Goal: Information Seeking & Learning: Learn about a topic

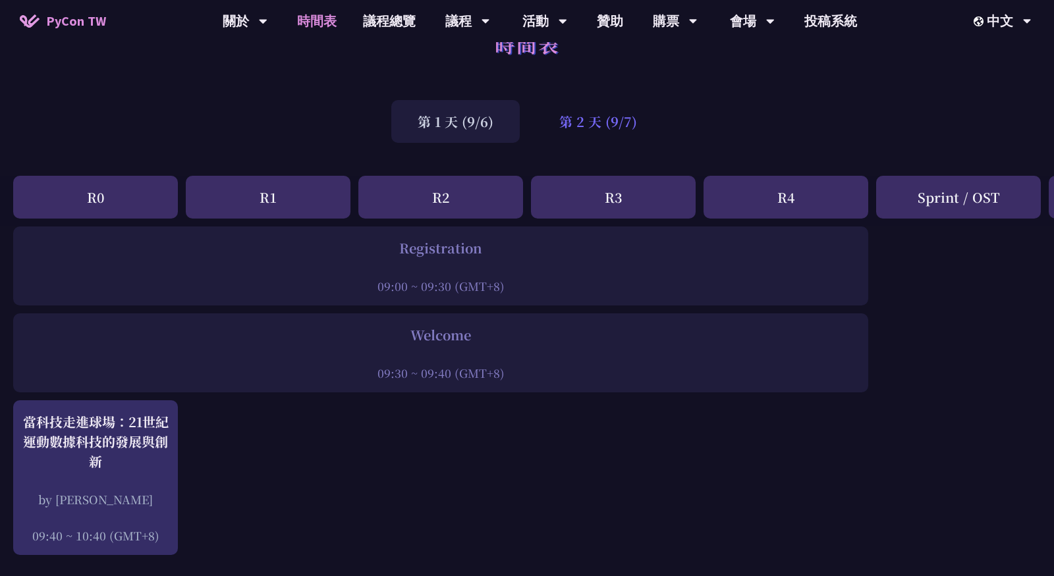
click at [590, 130] on div "第 2 天 (9/7)" at bounding box center [598, 121] width 130 height 43
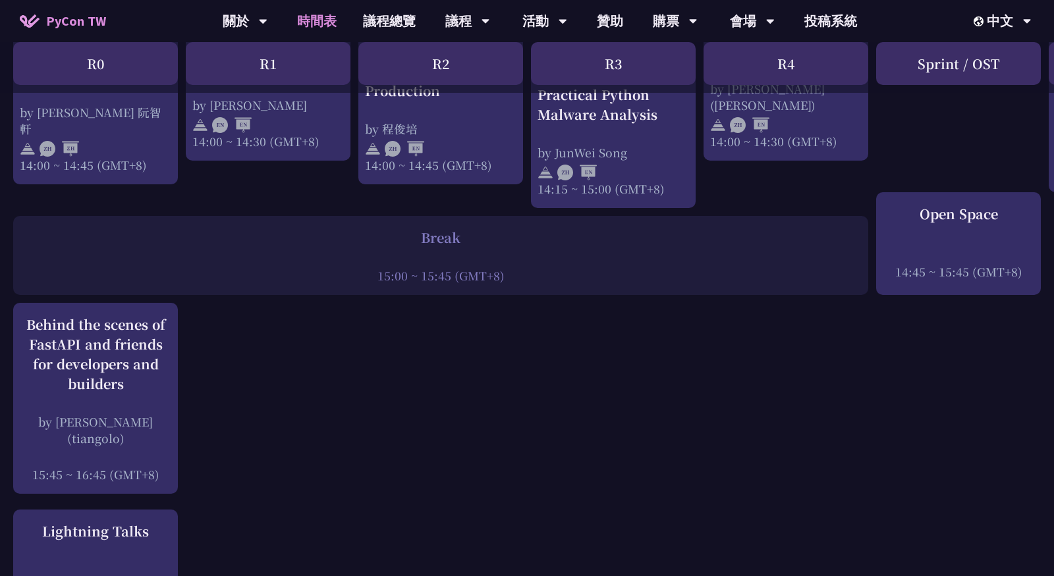
scroll to position [1525, 0]
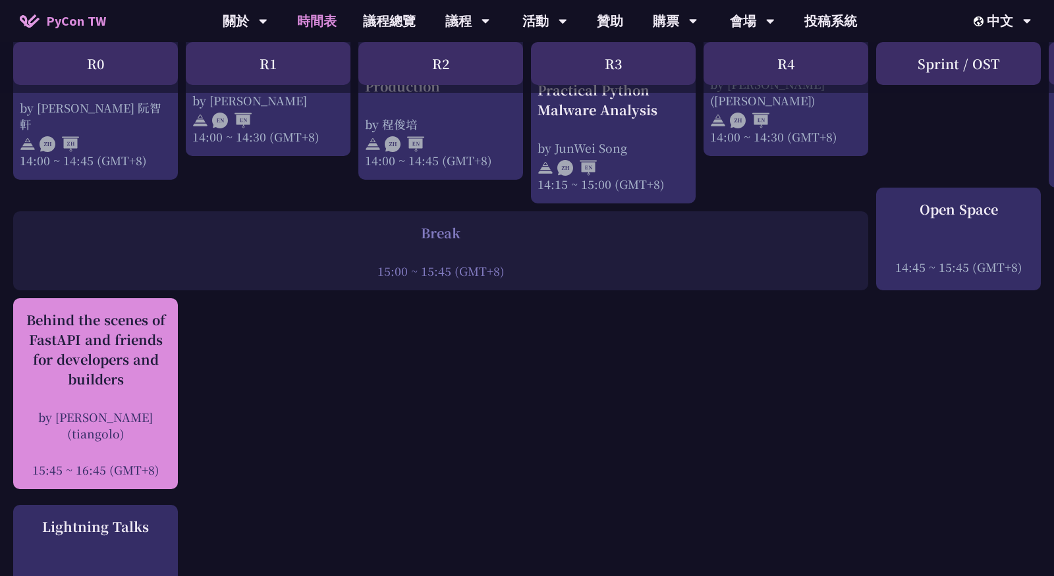
click at [72, 341] on div "Behind the scenes of FastAPI and friends for developers and builders" at bounding box center [96, 349] width 152 height 79
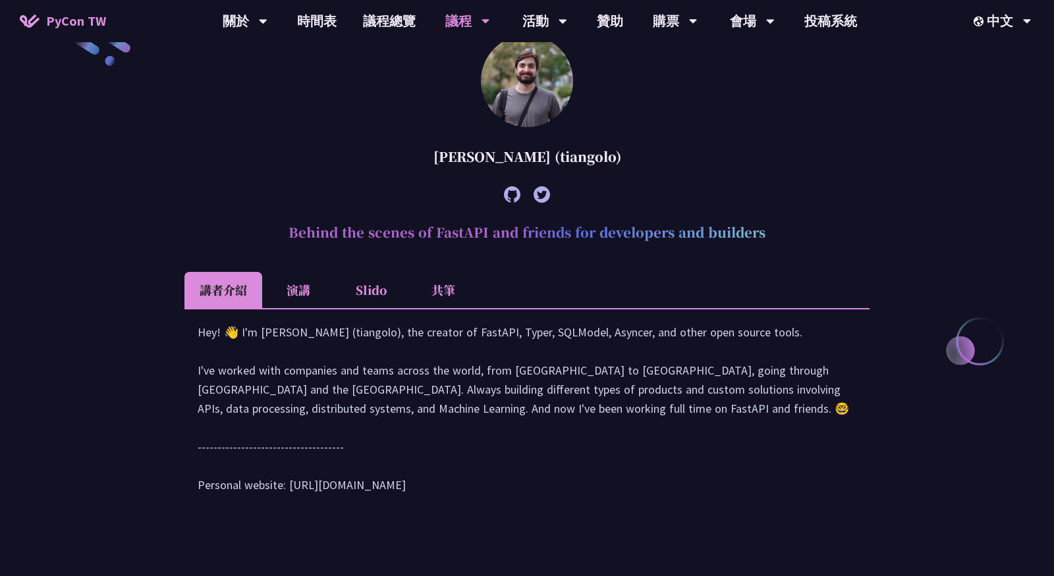
scroll to position [381, 0]
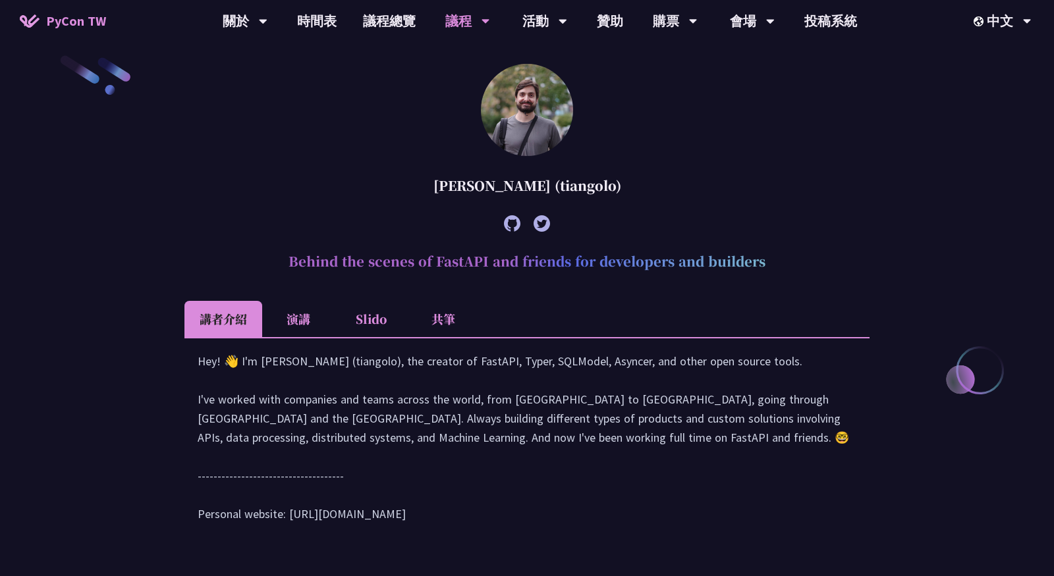
click at [308, 320] on li "演講" at bounding box center [298, 319] width 72 height 36
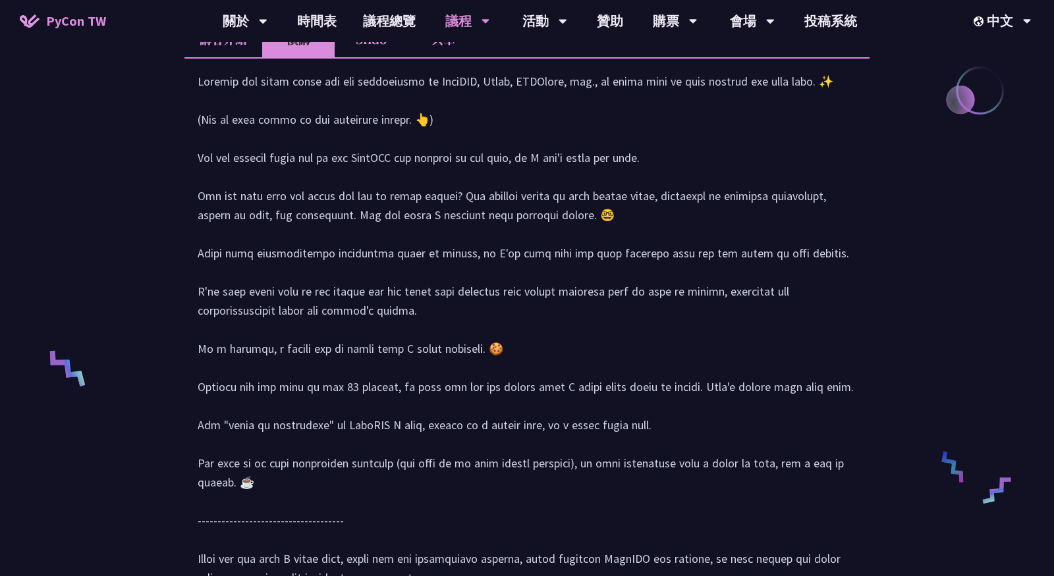
scroll to position [601, 0]
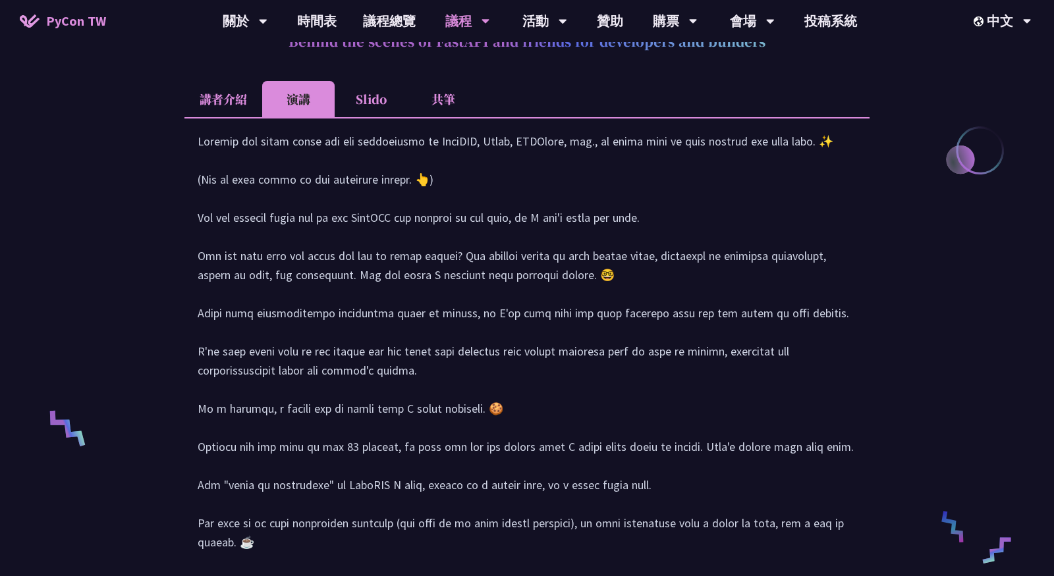
click at [231, 115] on li "講者介紹" at bounding box center [223, 99] width 78 height 36
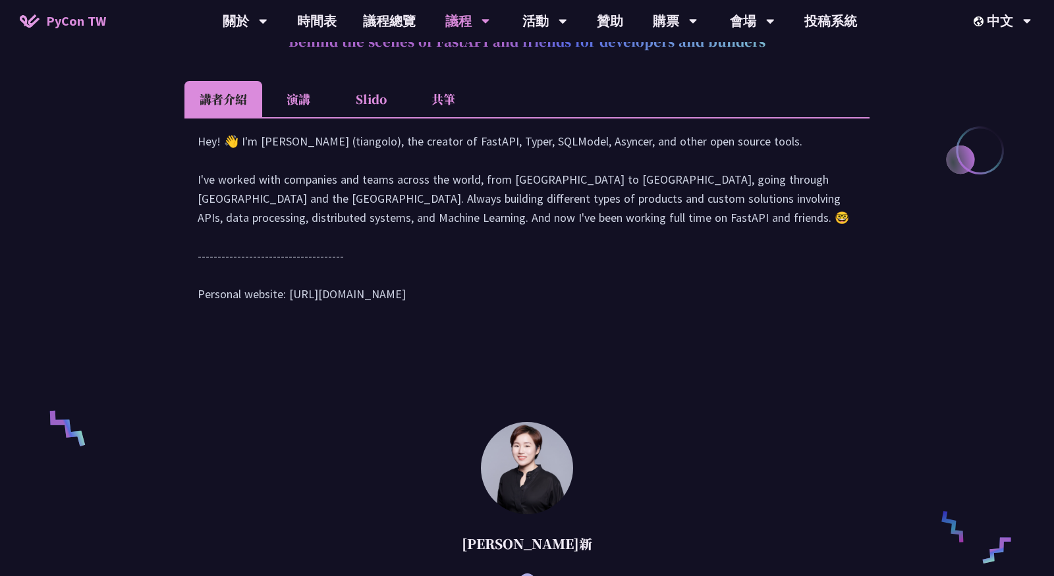
drag, startPoint x: 291, startPoint y: 309, endPoint x: 547, endPoint y: 310, distance: 256.9
click at [547, 310] on div "Hey! 👋 I'm Sebastián Ramírez (tiangolo), the creator of FastAPI, Typer, SQLMode…" at bounding box center [527, 224] width 659 height 185
copy div "tps://tiangolo.com/"
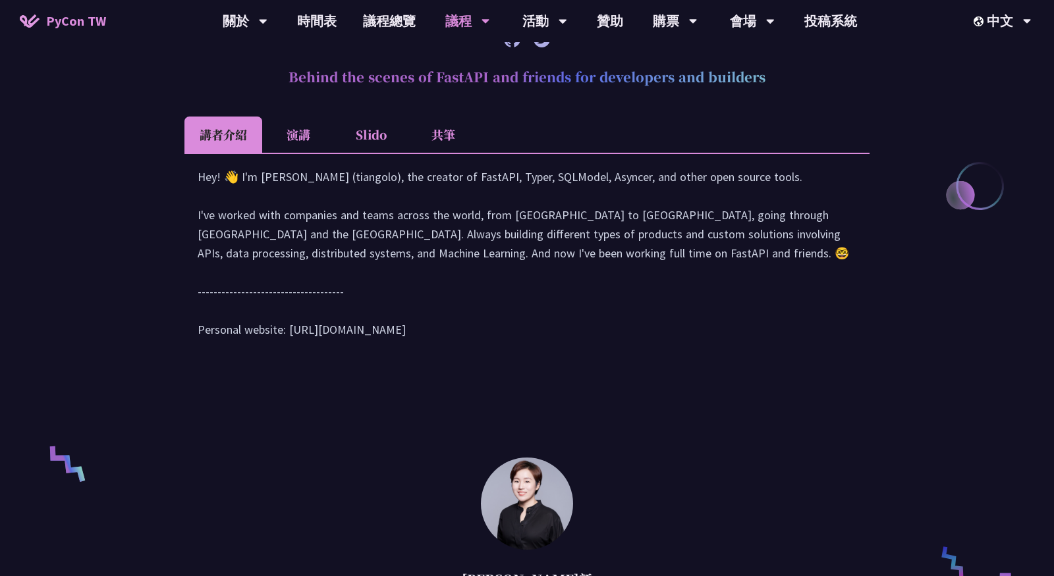
scroll to position [547, 0]
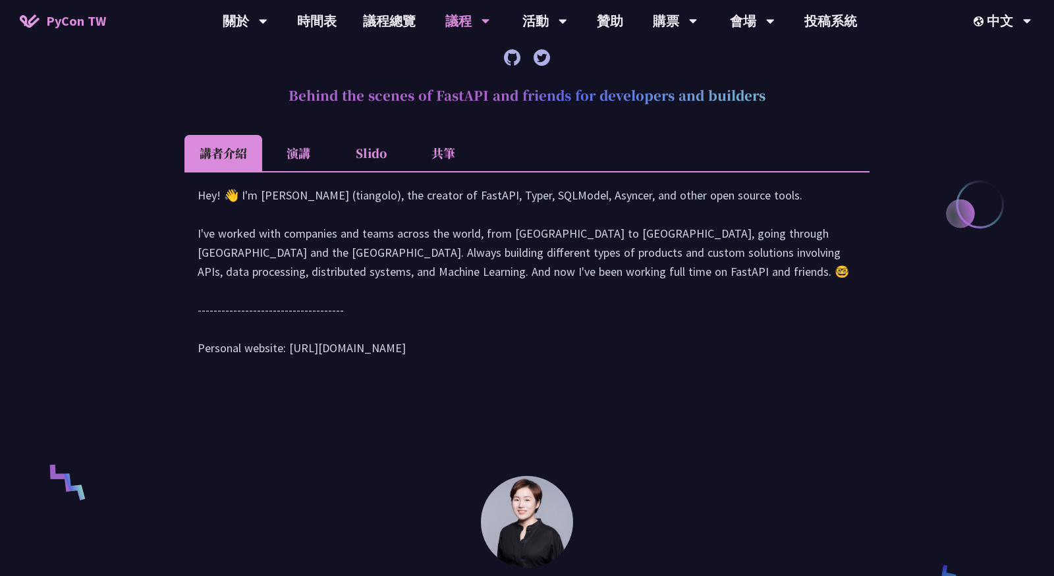
click at [308, 155] on li "演講" at bounding box center [298, 153] width 72 height 36
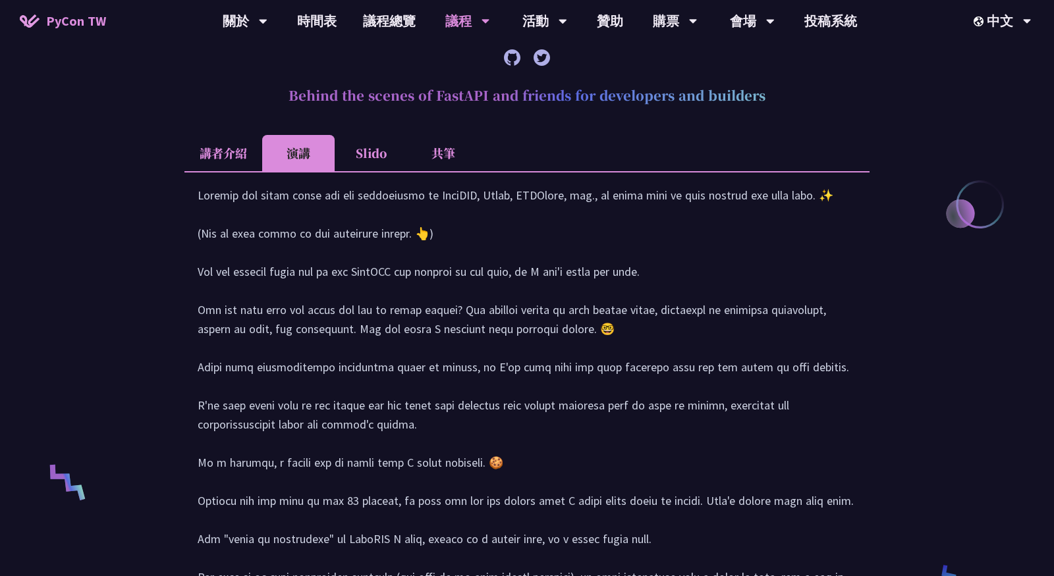
click at [455, 155] on li "共筆" at bounding box center [443, 153] width 72 height 36
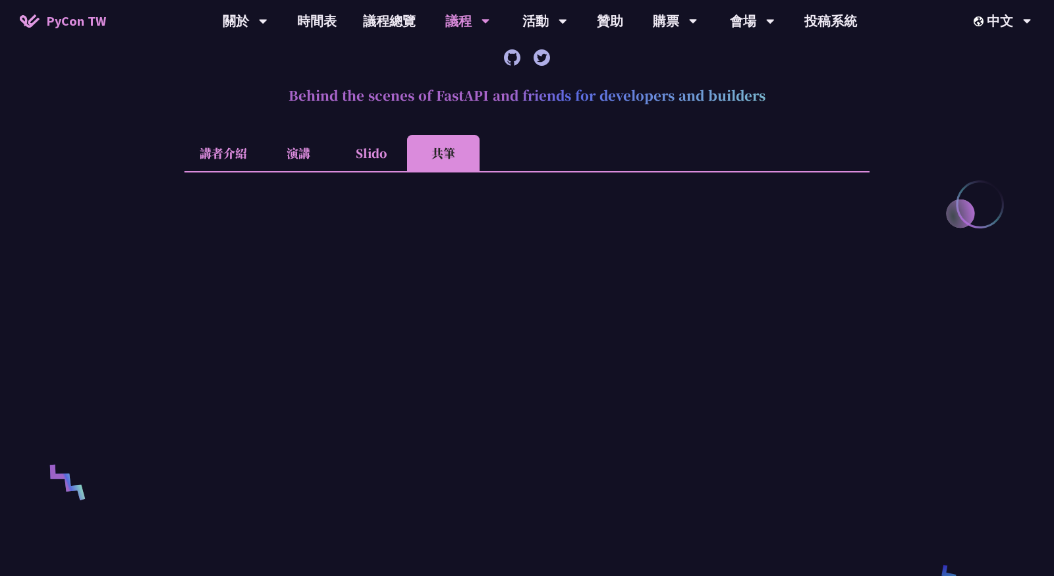
click at [358, 134] on article "Sebastián Ramírez (tiangolo) Behind the scenes of FastAPI and friends for devel…" at bounding box center [526, 314] width 685 height 833
click at [366, 147] on li "Slido" at bounding box center [371, 153] width 72 height 36
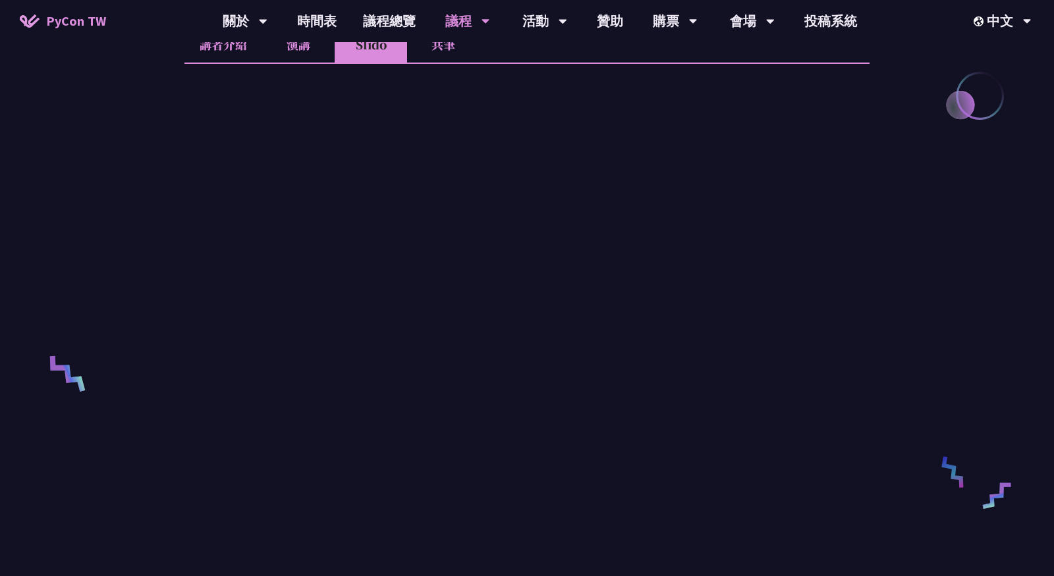
scroll to position [654, 0]
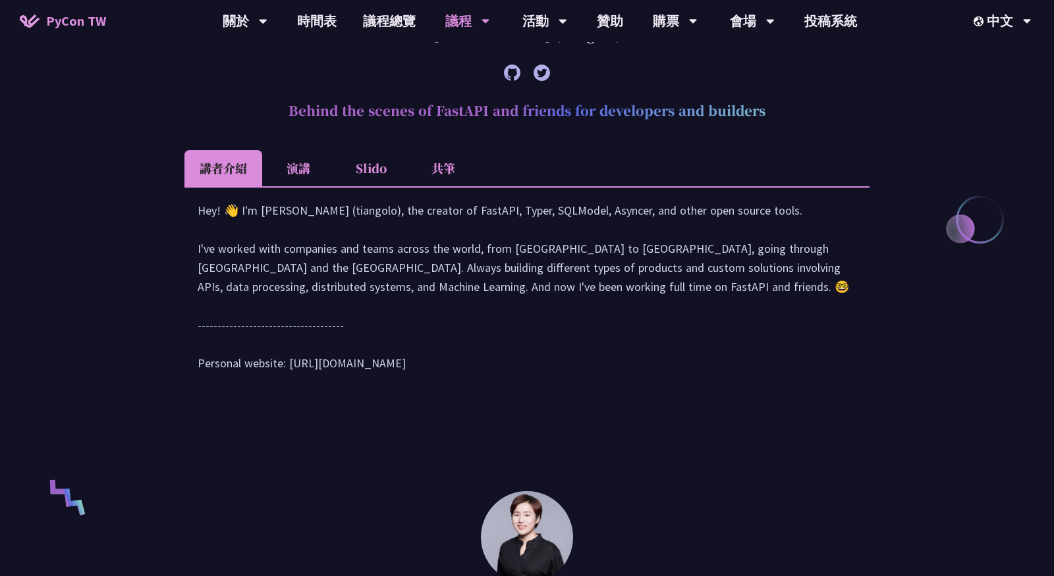
scroll to position [544, 0]
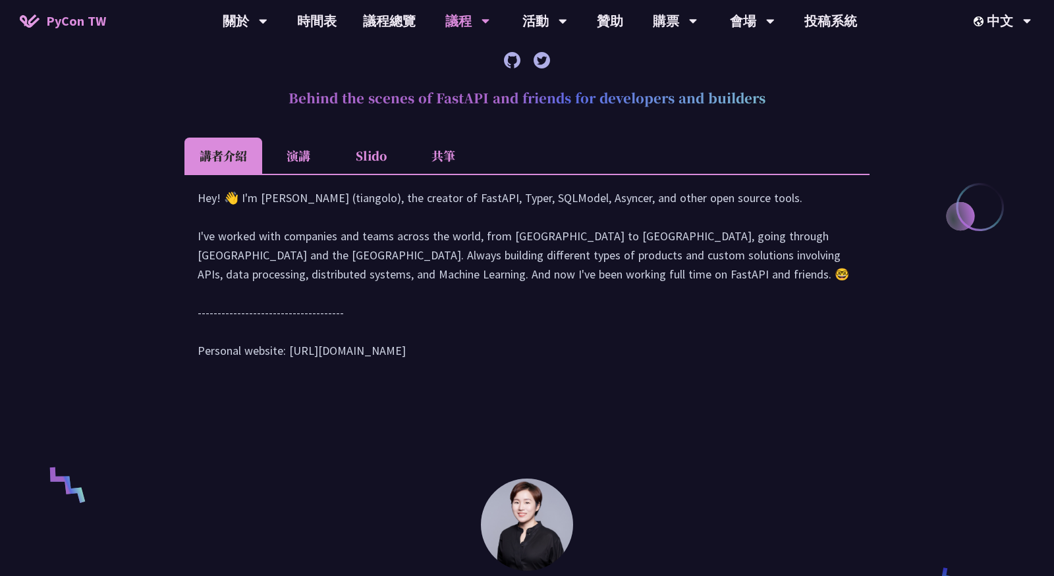
click at [363, 157] on li "Slido" at bounding box center [371, 156] width 72 height 36
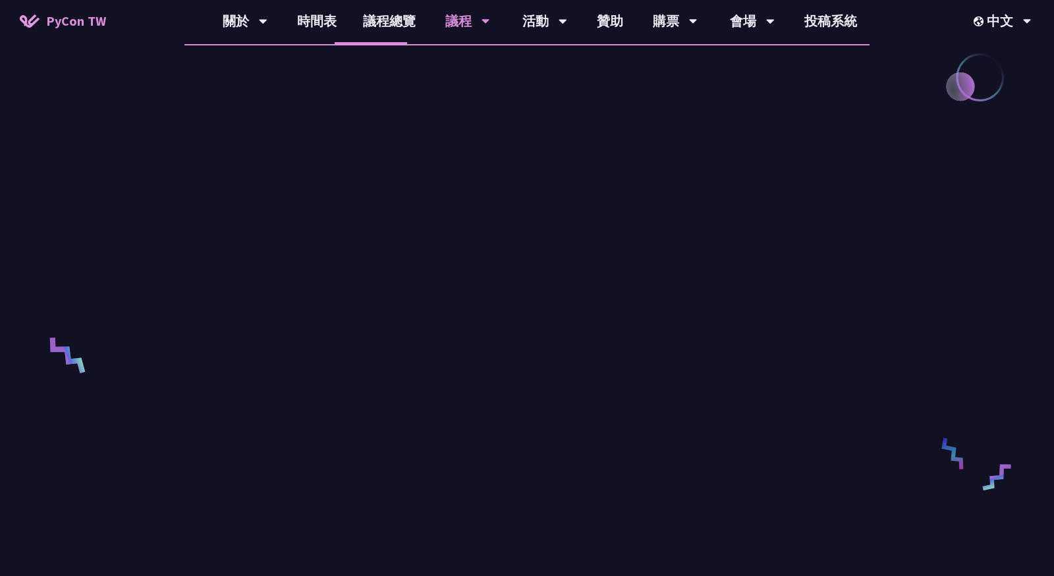
scroll to position [692, 0]
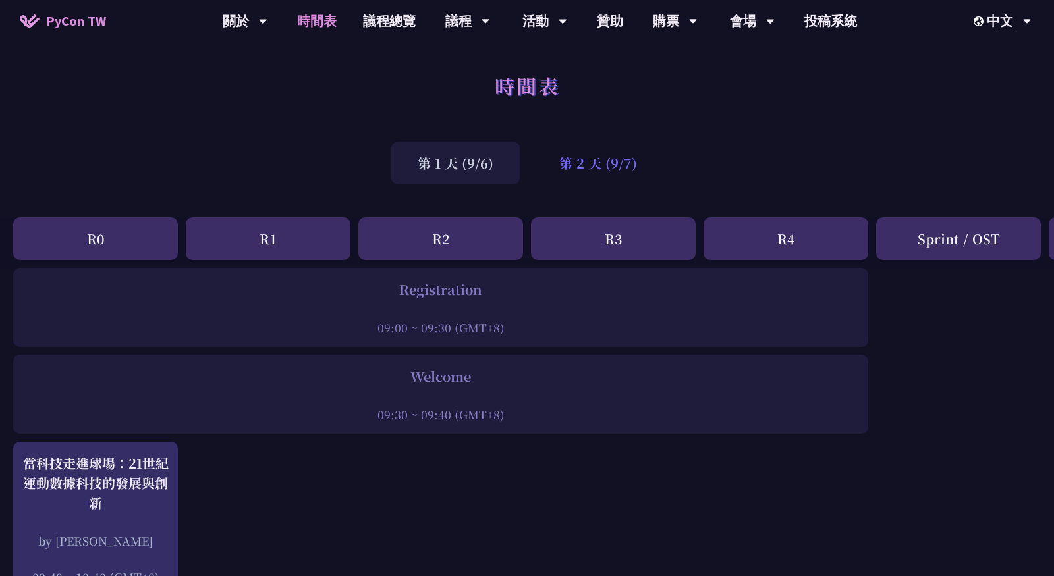
click at [594, 157] on div "第 2 天 (9/7)" at bounding box center [598, 163] width 130 height 43
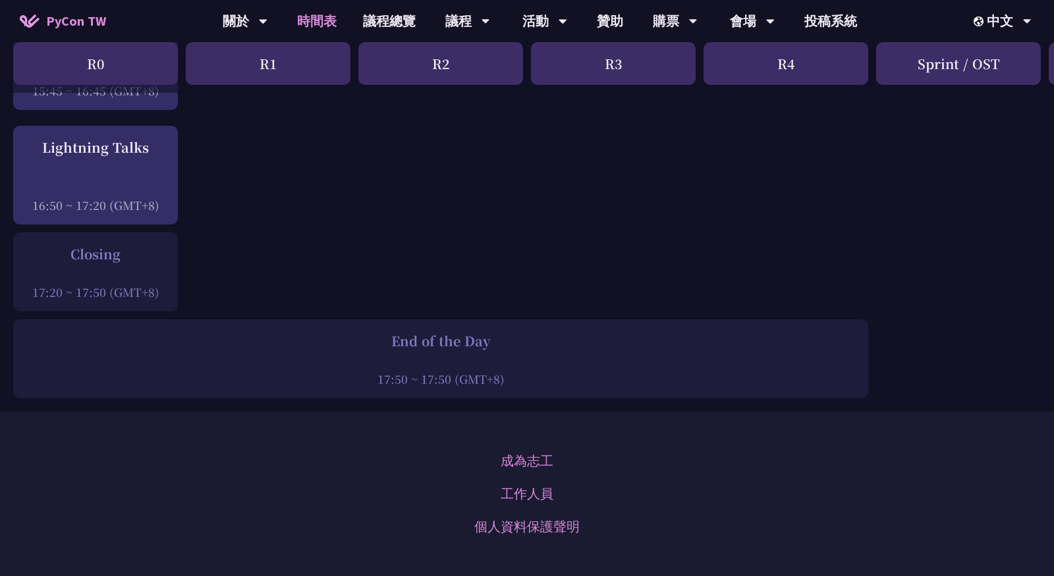
scroll to position [1932, 0]
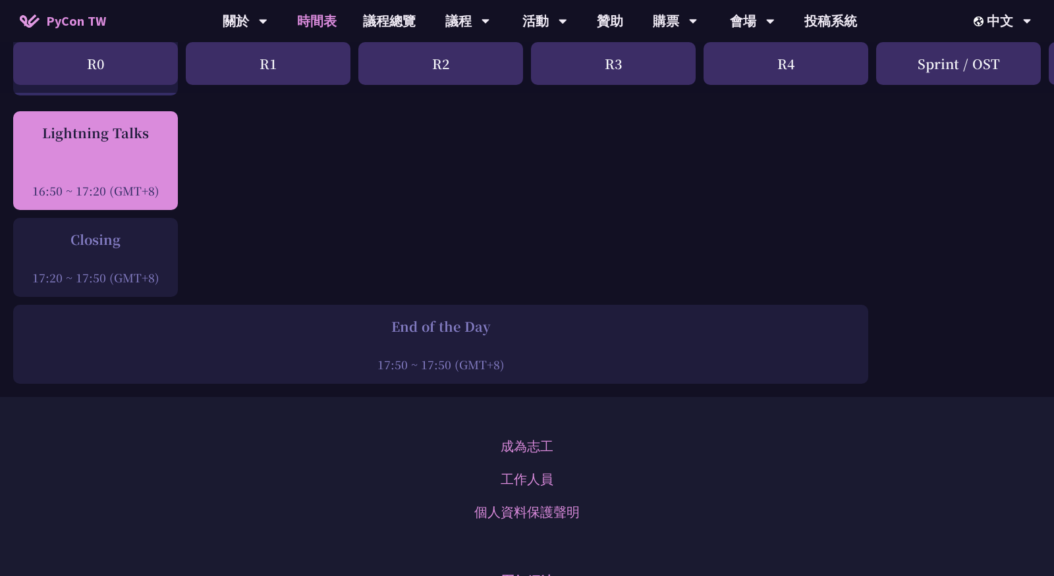
click at [136, 123] on div "Lightning Talks" at bounding box center [96, 133] width 152 height 20
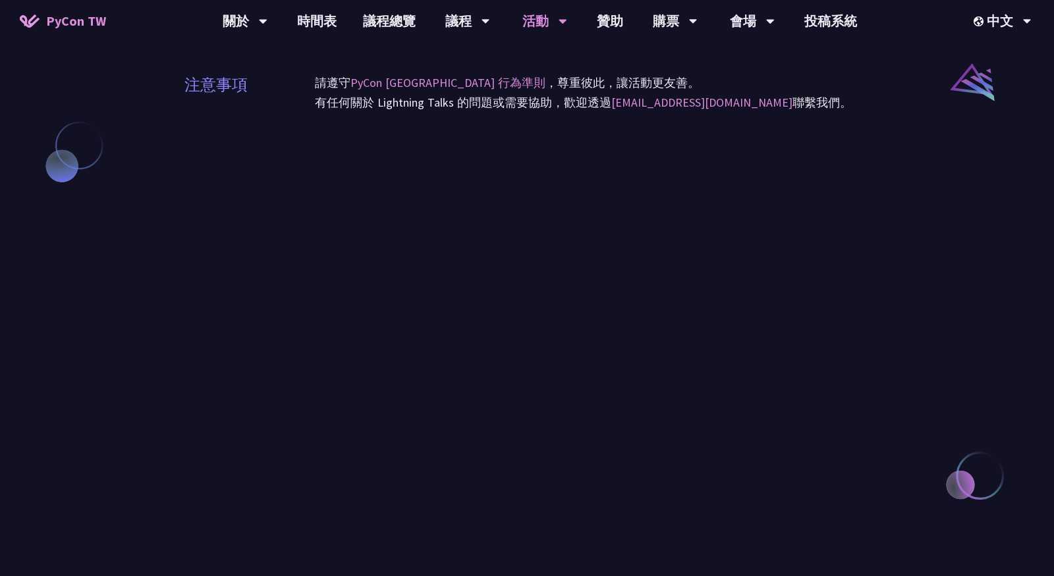
scroll to position [1016, 0]
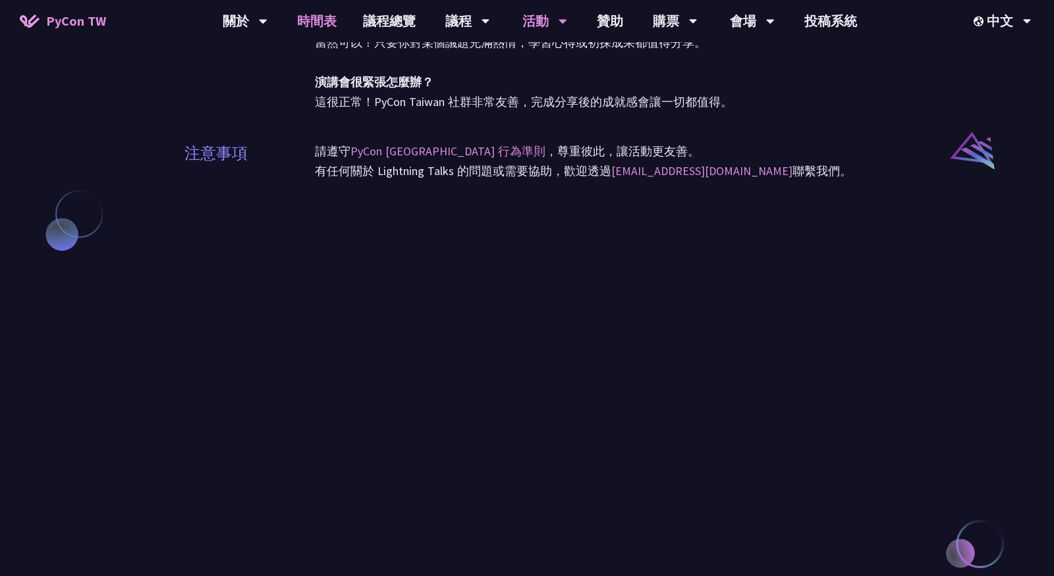
click at [317, 14] on link "時間表" at bounding box center [317, 21] width 66 height 42
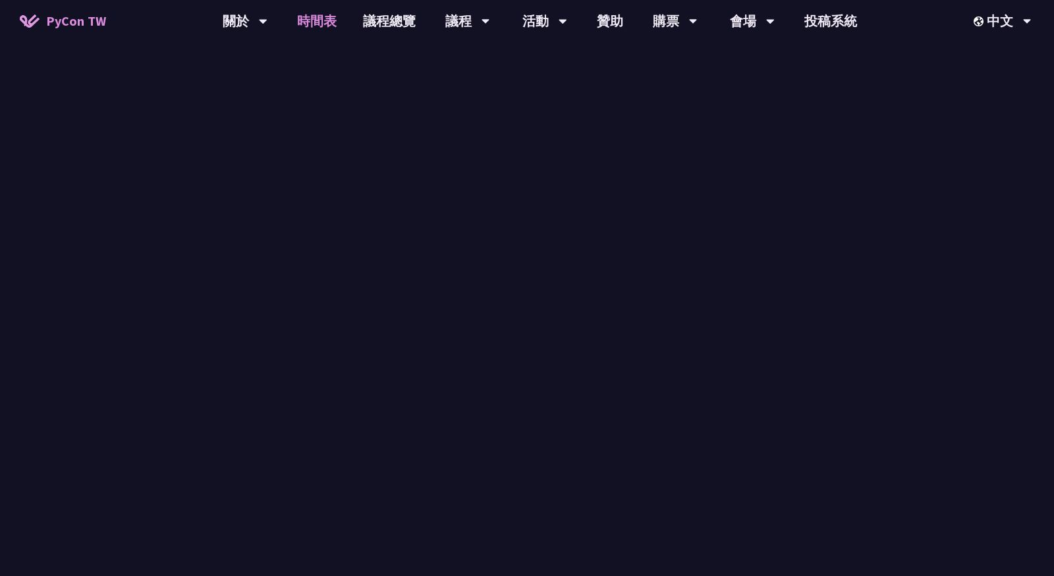
scroll to position [1932, 0]
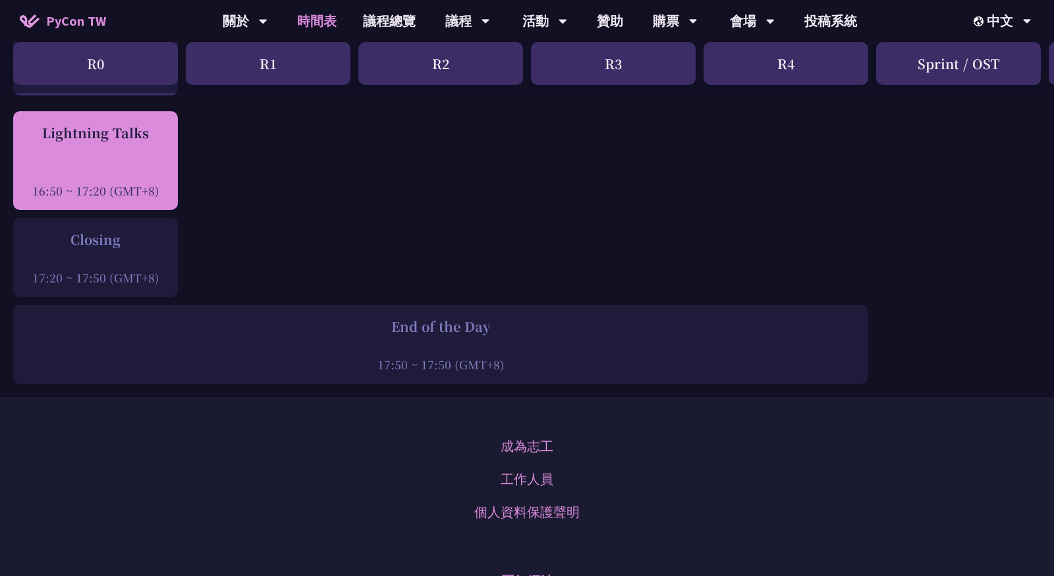
click at [132, 137] on div "Lightning Talks 16:50 ~ 17:20 (GMT+8)" at bounding box center [96, 161] width 152 height 76
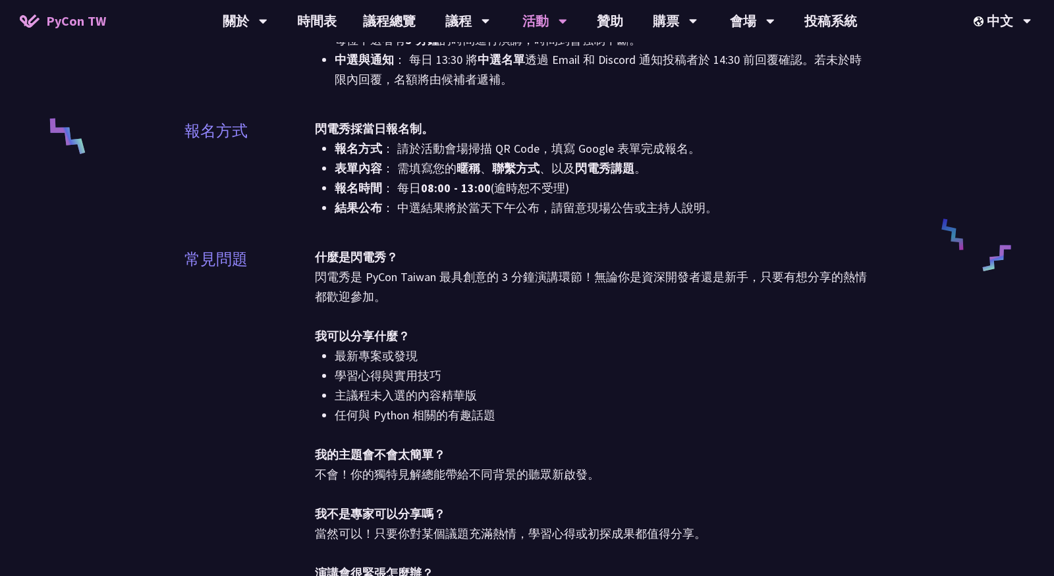
scroll to position [532, 0]
